Goal: Navigation & Orientation: Find specific page/section

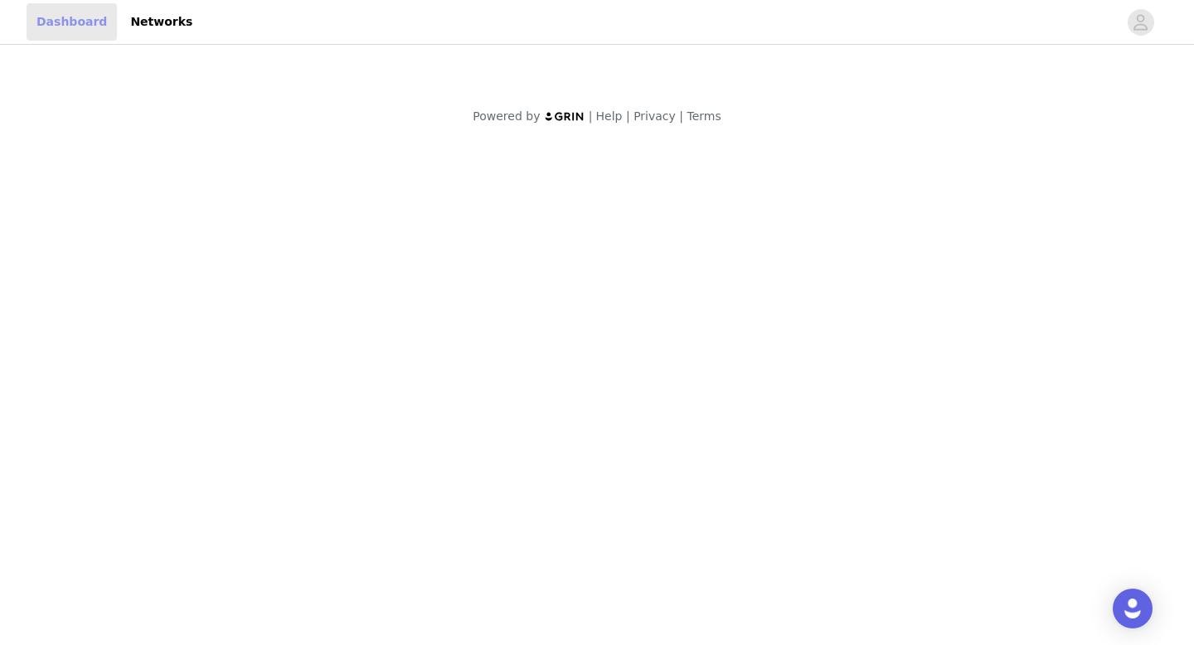
click at [90, 14] on link "Dashboard" at bounding box center [72, 21] width 90 height 37
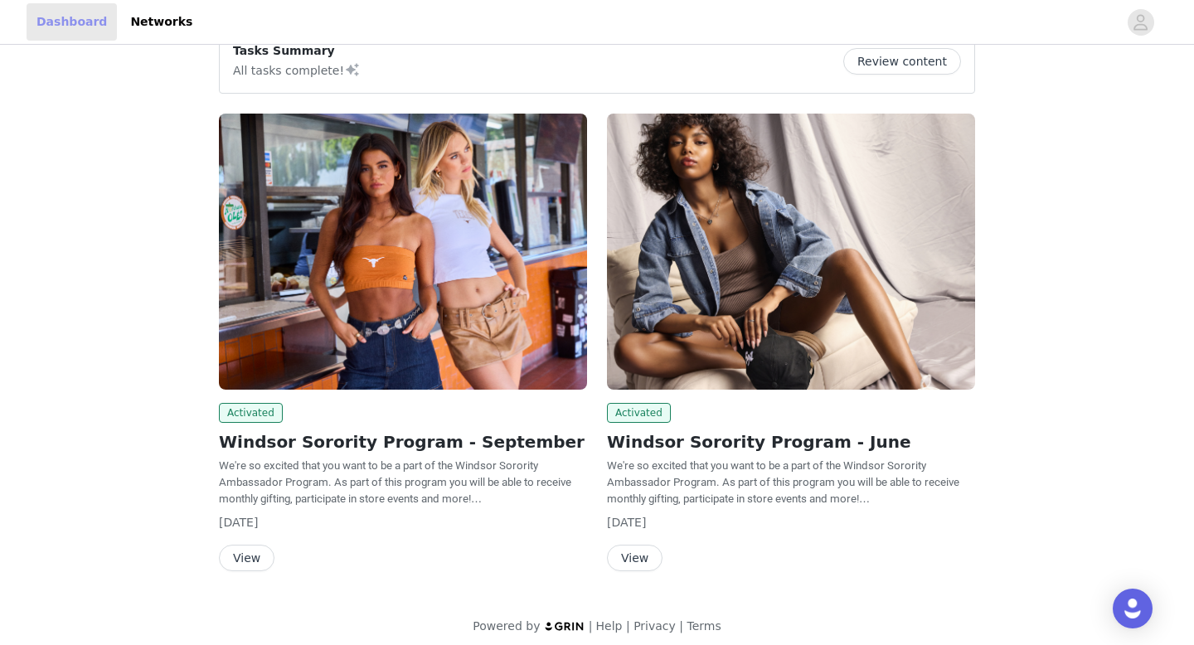
scroll to position [38, 0]
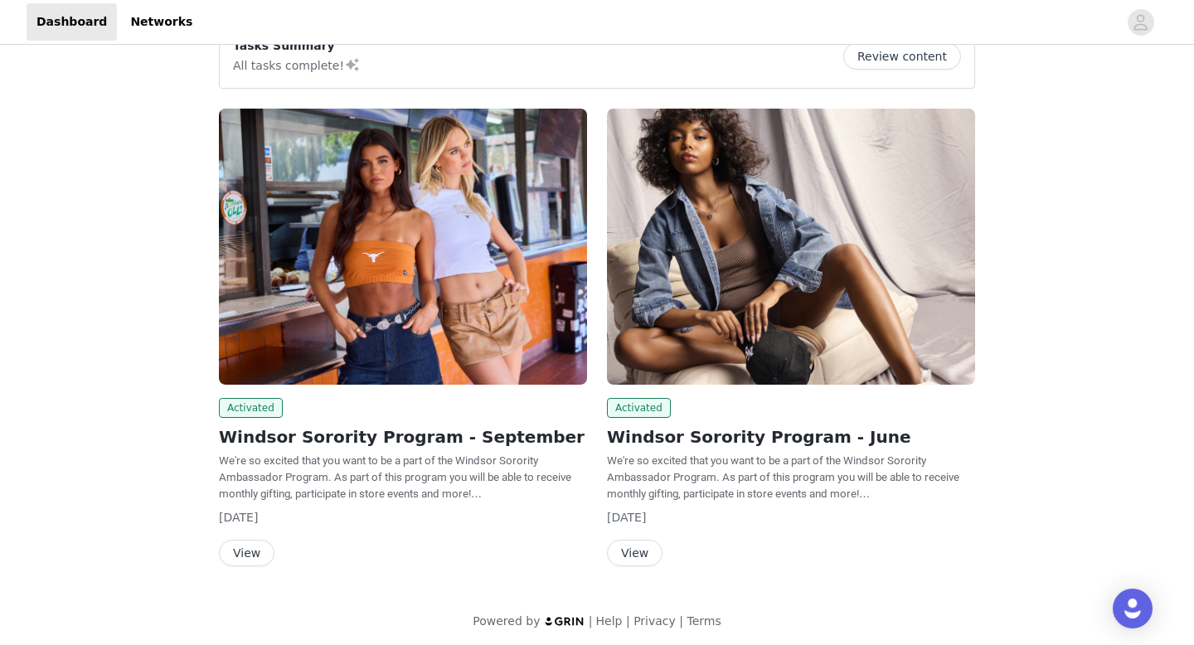
click at [642, 540] on button "View" at bounding box center [635, 553] width 56 height 27
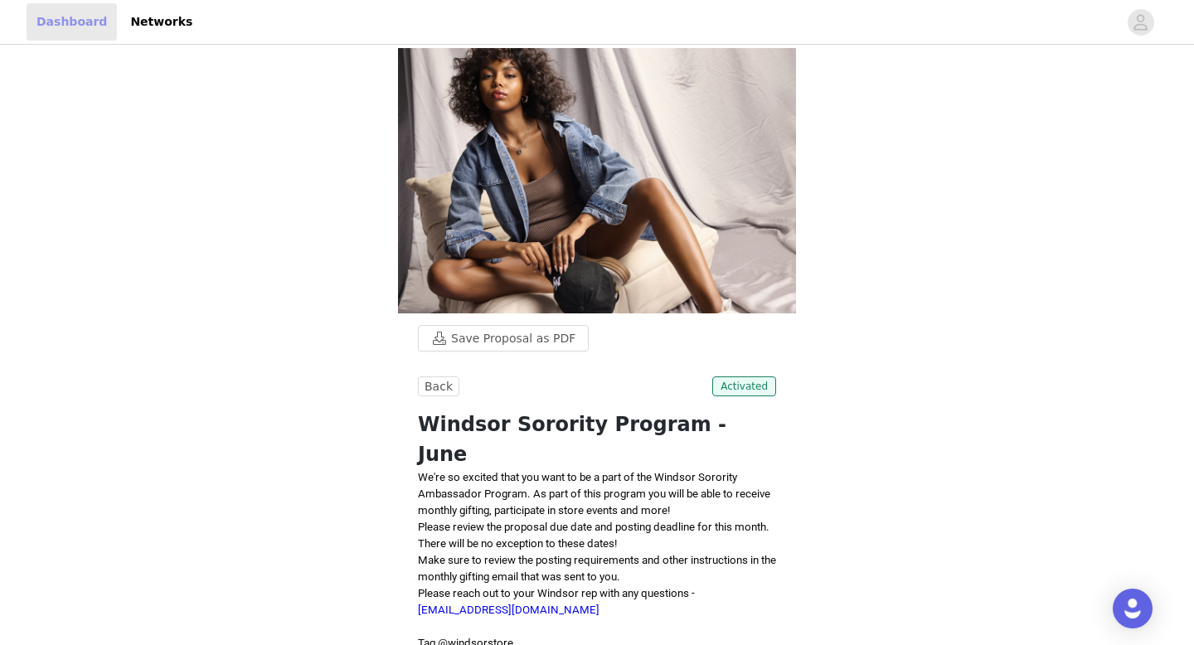
click at [65, 22] on link "Dashboard" at bounding box center [72, 21] width 90 height 37
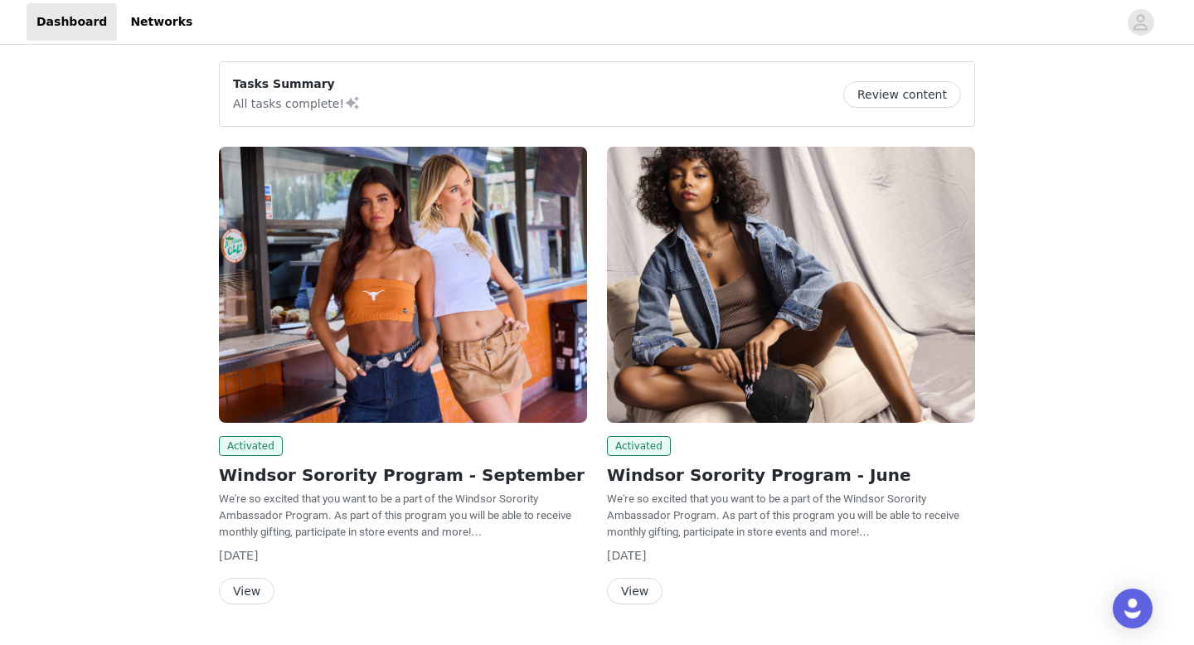
click at [889, 95] on button "Review content" at bounding box center [902, 94] width 118 height 27
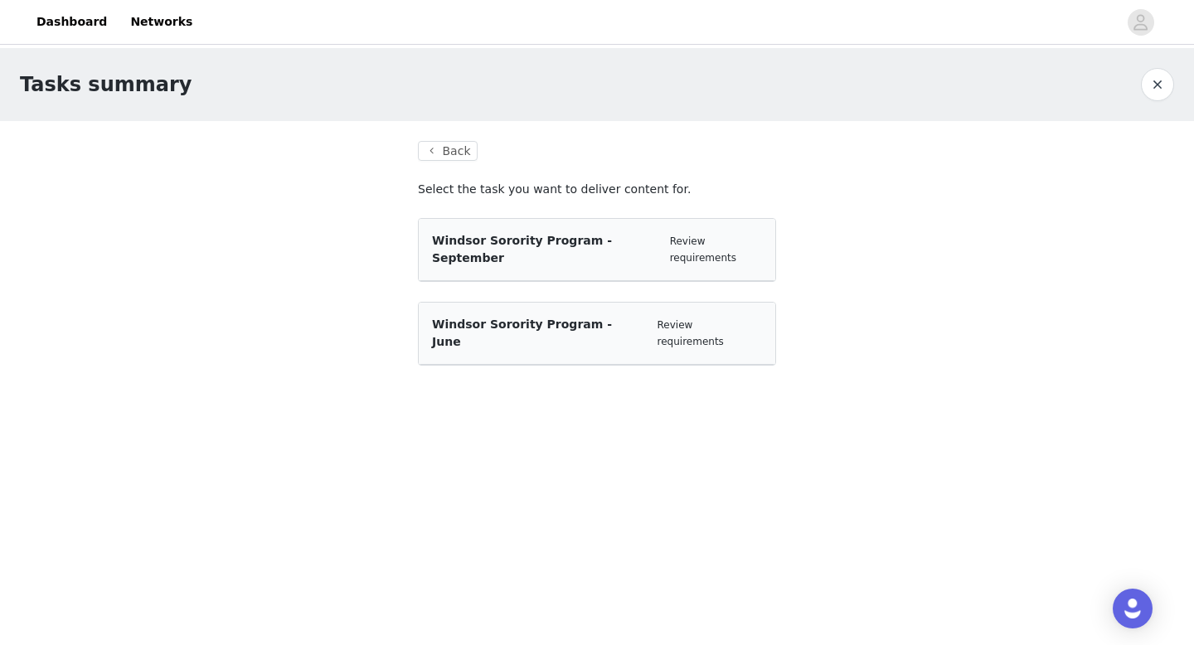
click at [438, 163] on section "Back Select the task you want to deliver content for. Windsor Sorority Program …" at bounding box center [597, 263] width 398 height 284
click at [437, 150] on button "Back" at bounding box center [448, 151] width 60 height 20
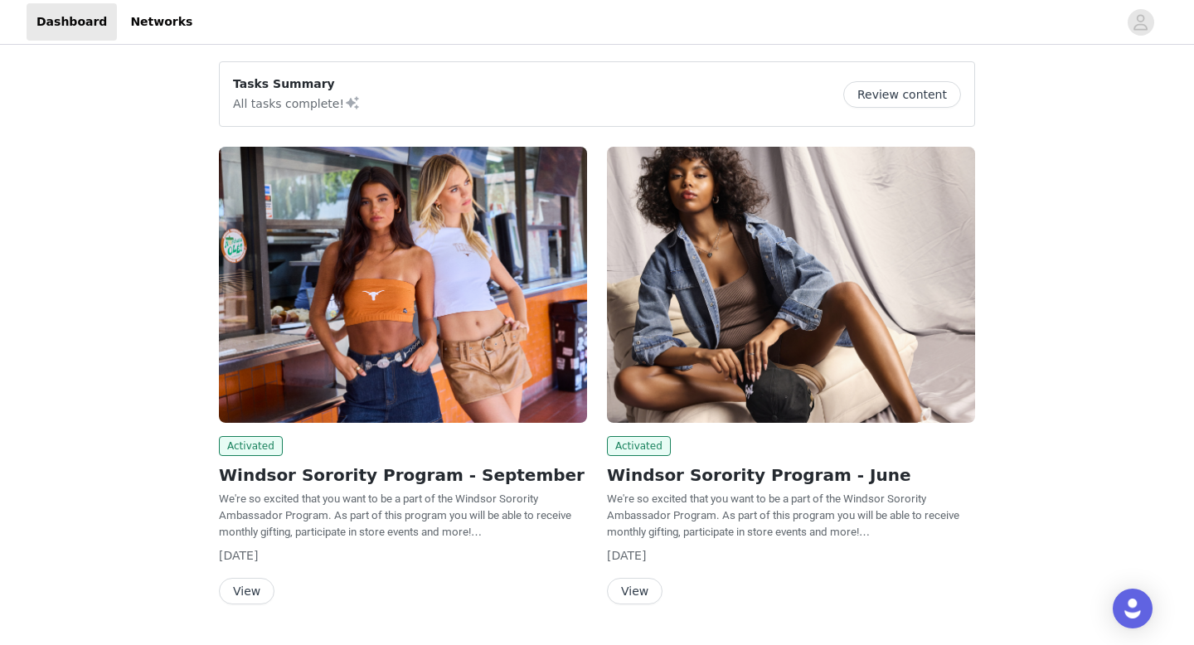
click at [266, 206] on img at bounding box center [403, 285] width 368 height 276
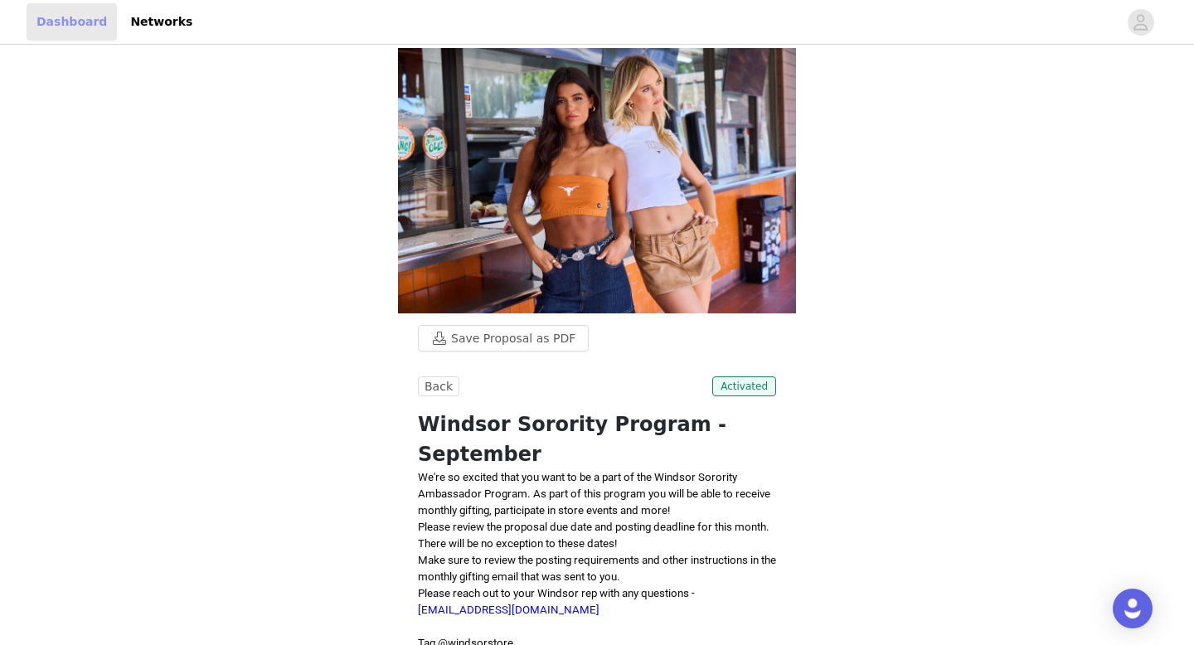
click at [71, 22] on link "Dashboard" at bounding box center [72, 21] width 90 height 37
